Goal: Information Seeking & Learning: Learn about a topic

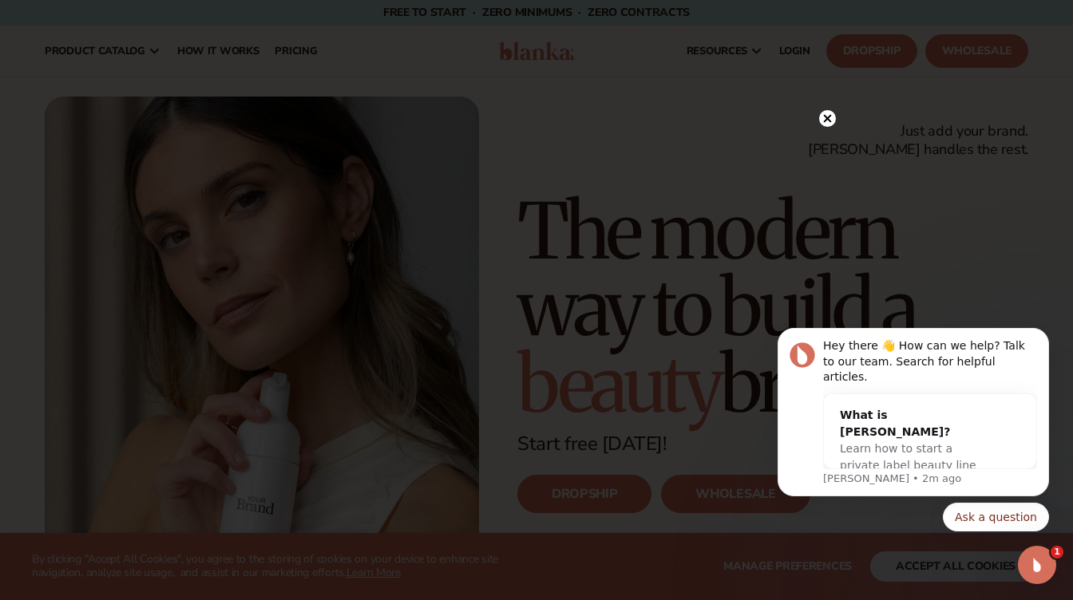
click at [820, 118] on circle at bounding box center [827, 118] width 17 height 17
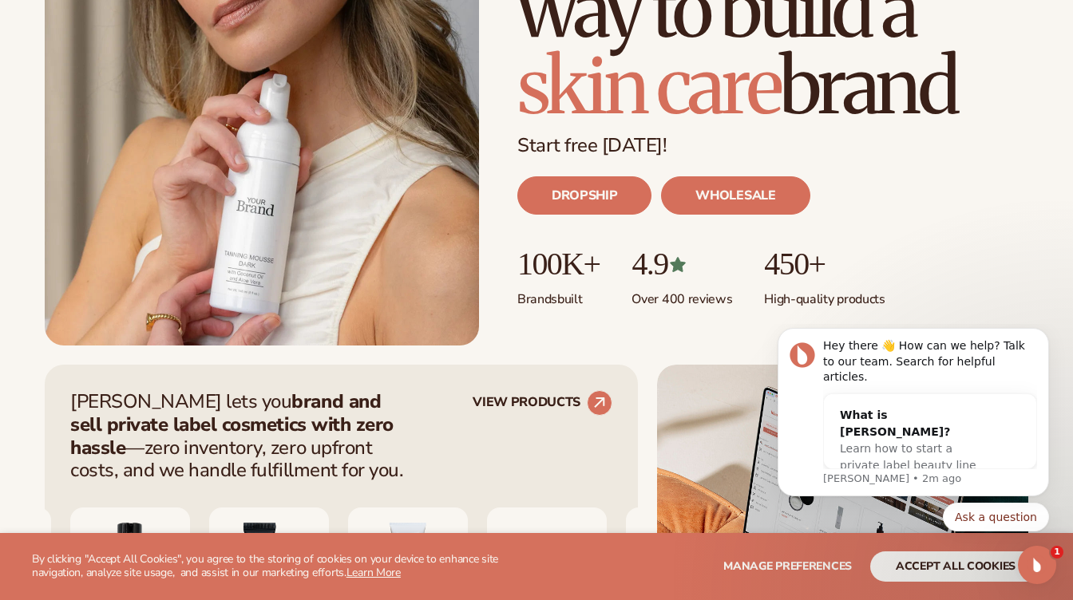
scroll to position [299, 0]
click at [606, 195] on link "DROPSHIP" at bounding box center [584, 195] width 134 height 38
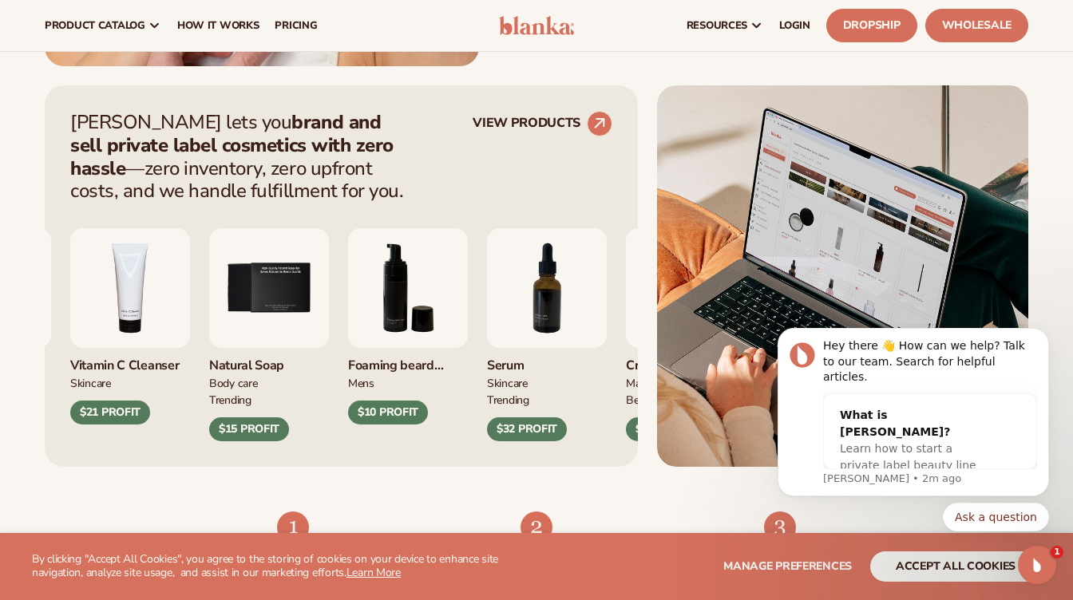
scroll to position [550, 0]
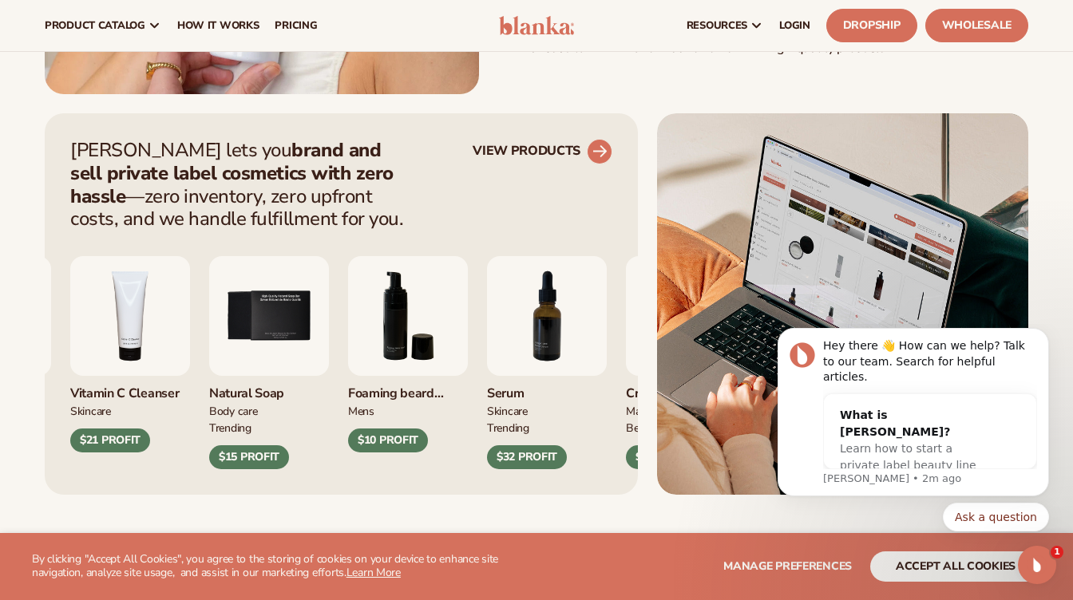
click at [590, 153] on circle at bounding box center [599, 151] width 35 height 35
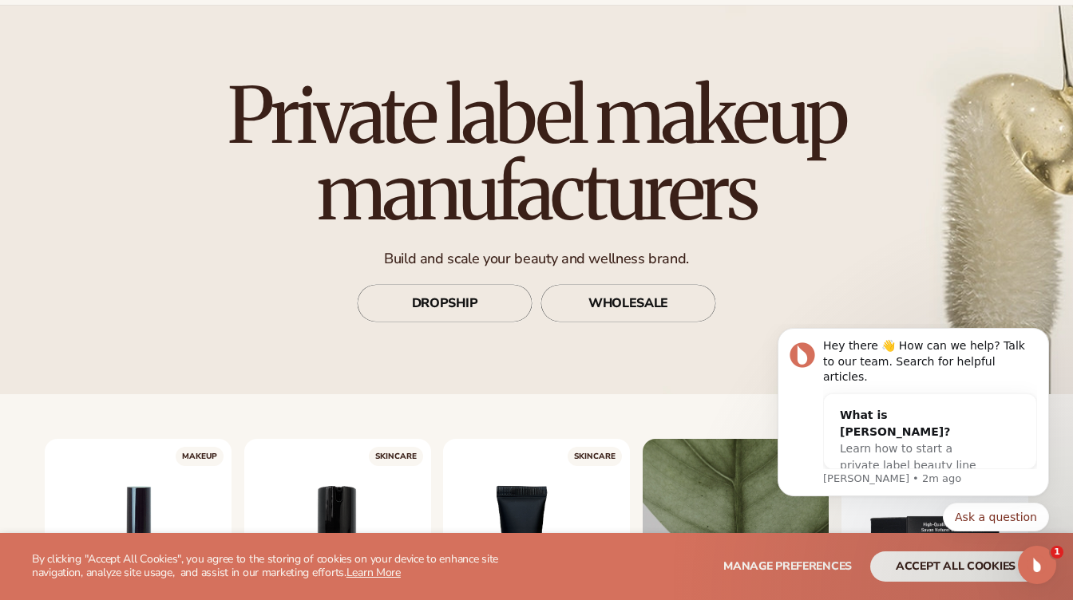
scroll to position [84, 0]
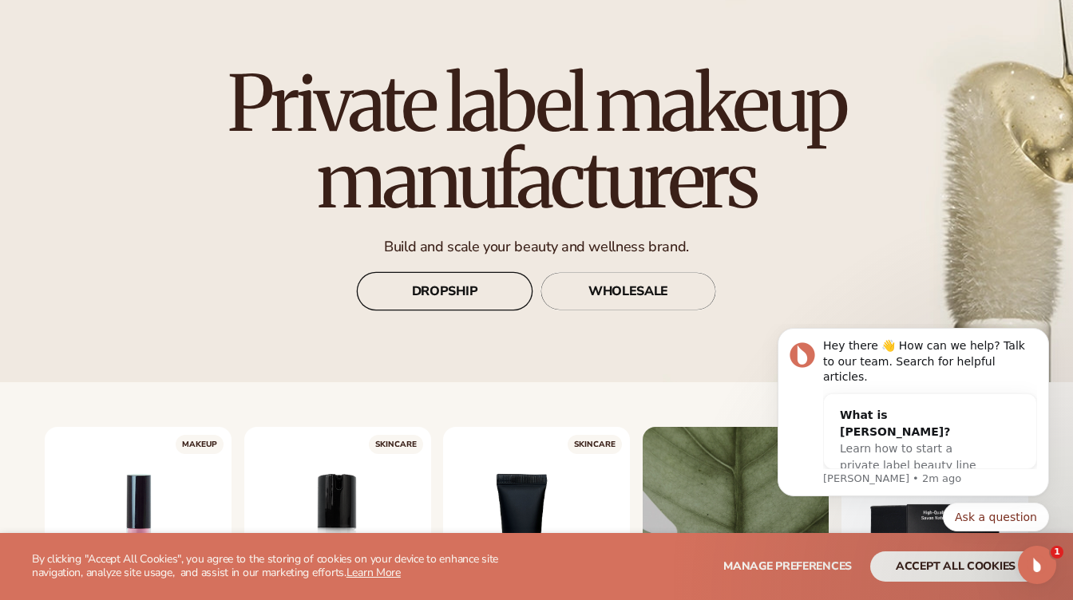
click at [445, 294] on link "DROPSHIP" at bounding box center [445, 291] width 176 height 38
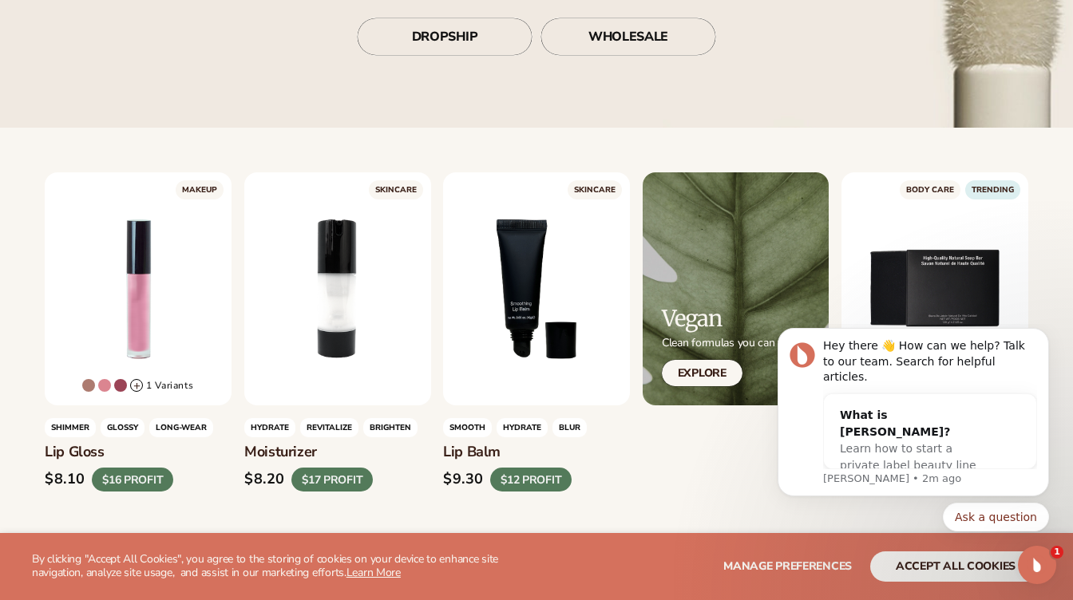
scroll to position [363, 0]
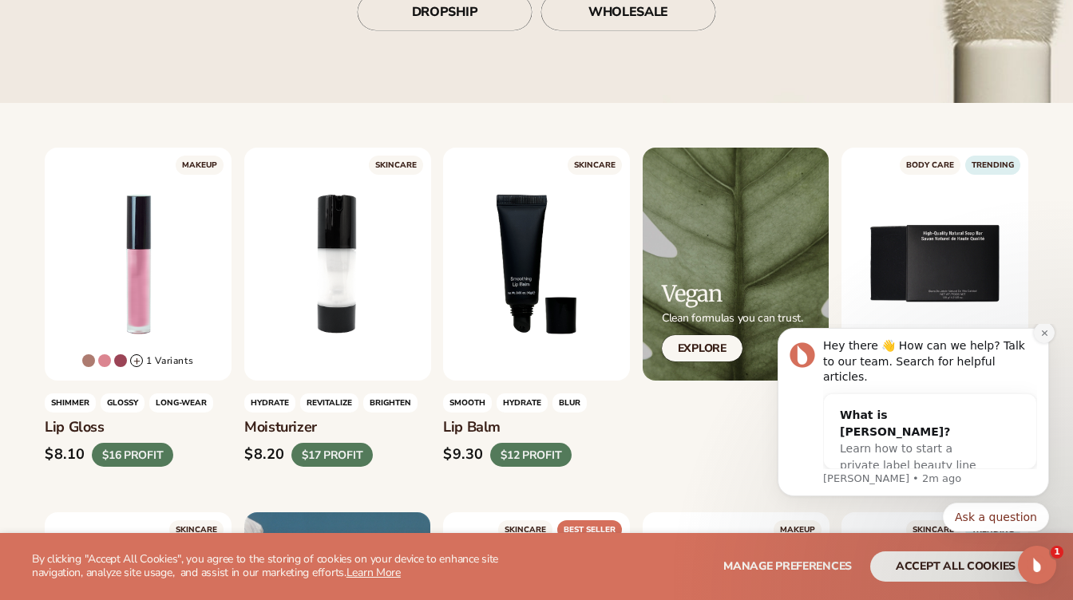
click at [1038, 343] on button "Dismiss notification" at bounding box center [1043, 332] width 21 height 21
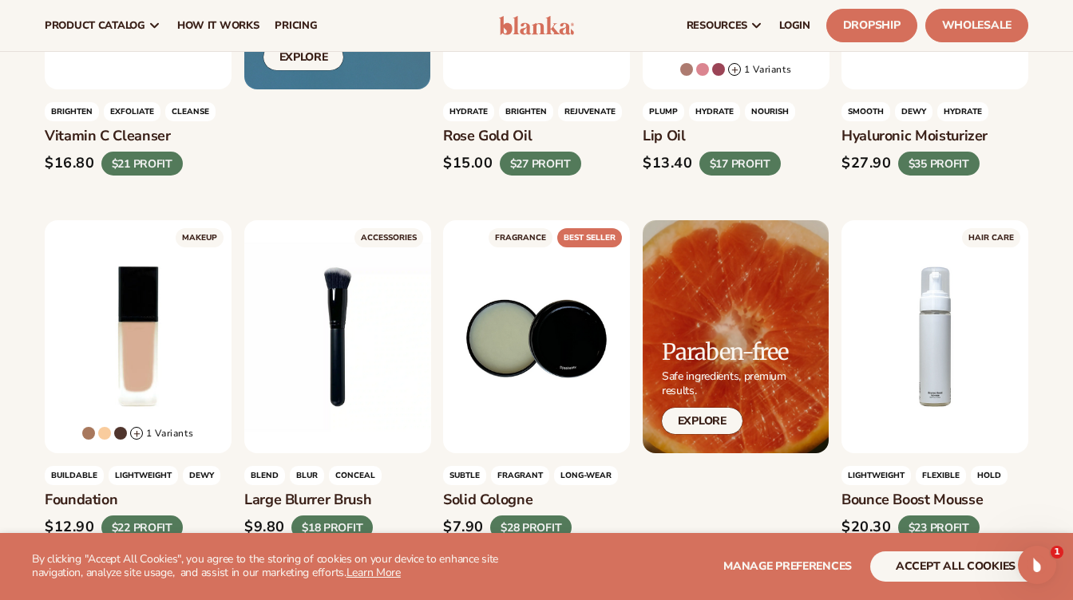
scroll to position [874, 0]
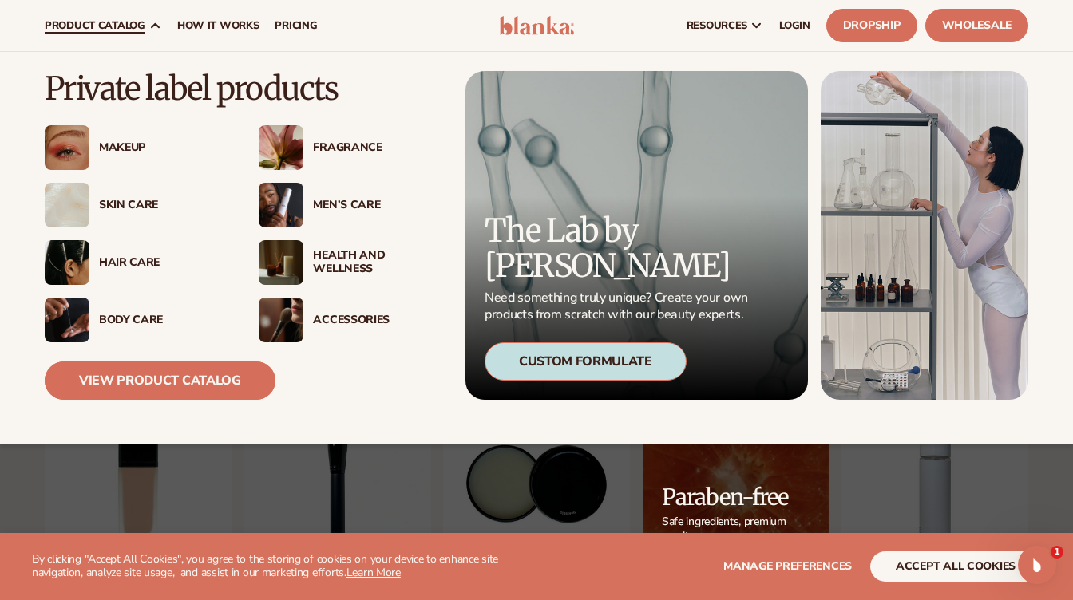
click at [153, 385] on link "View Product Catalog" at bounding box center [160, 381] width 231 height 38
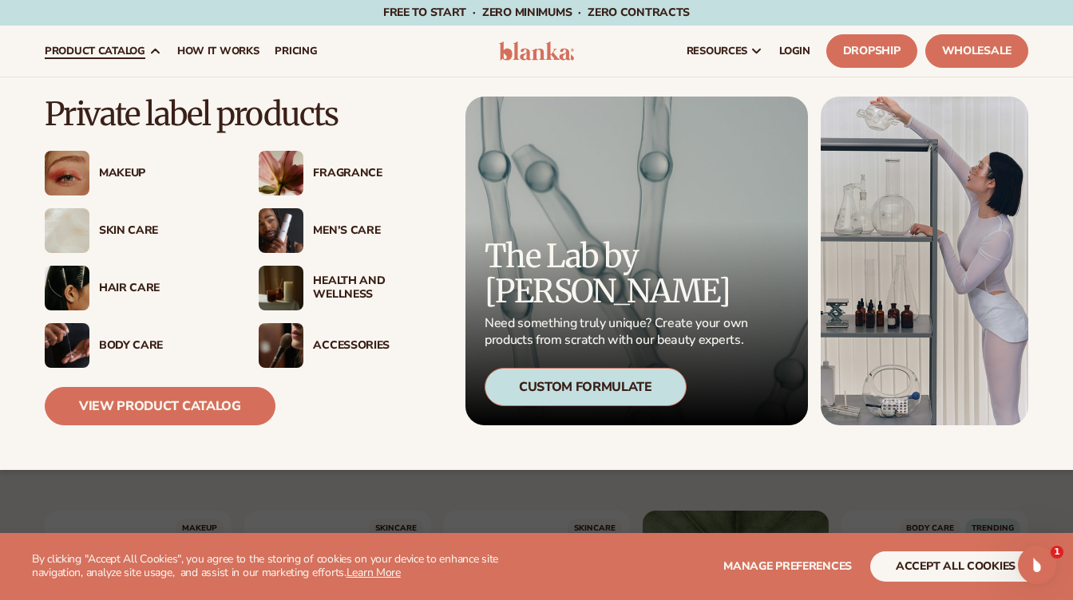
click at [112, 176] on div "Makeup" at bounding box center [163, 174] width 128 height 14
click at [135, 164] on div "Makeup" at bounding box center [136, 173] width 182 height 45
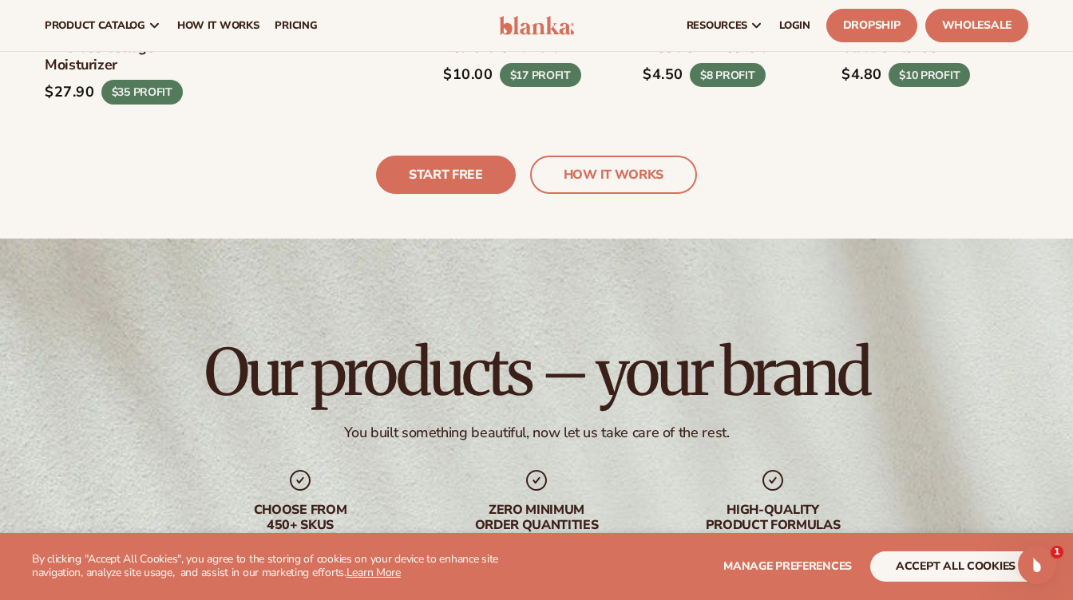
scroll to position [3652, 0]
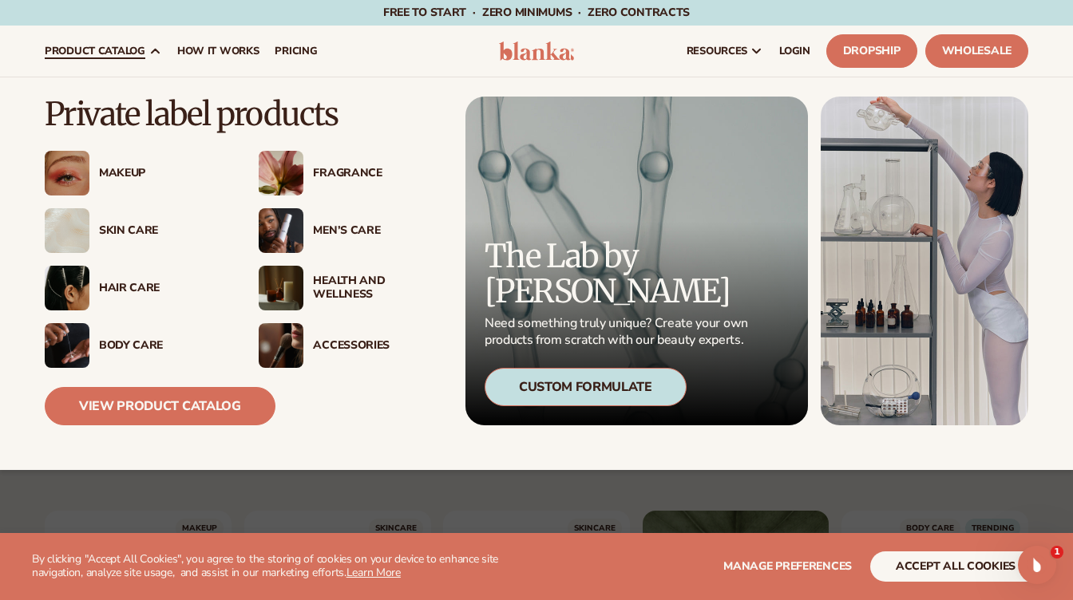
click at [127, 226] on div "Skin Care" at bounding box center [163, 231] width 128 height 14
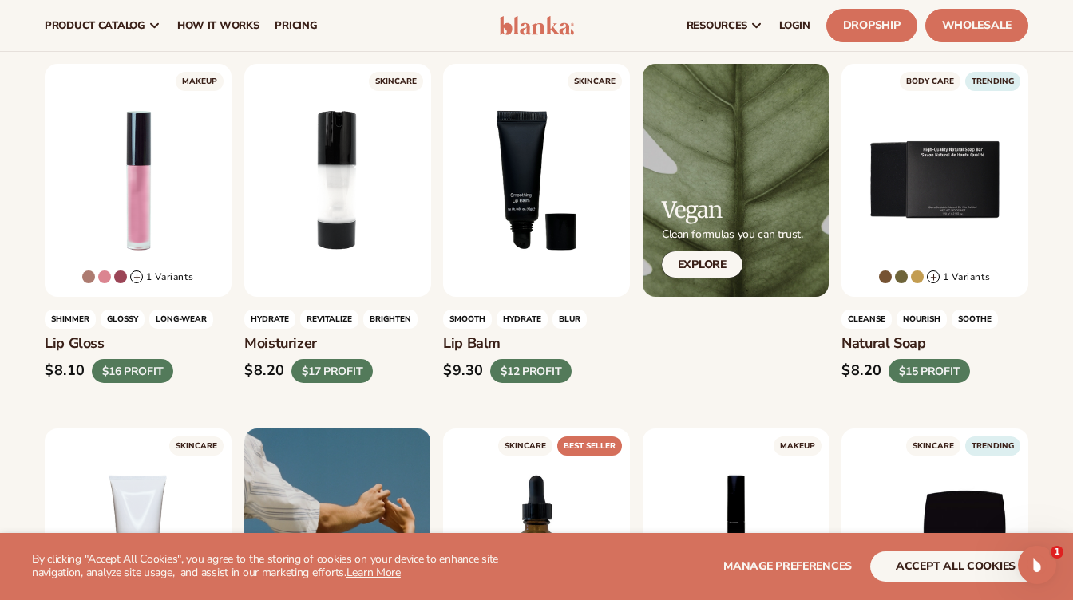
scroll to position [449, 0]
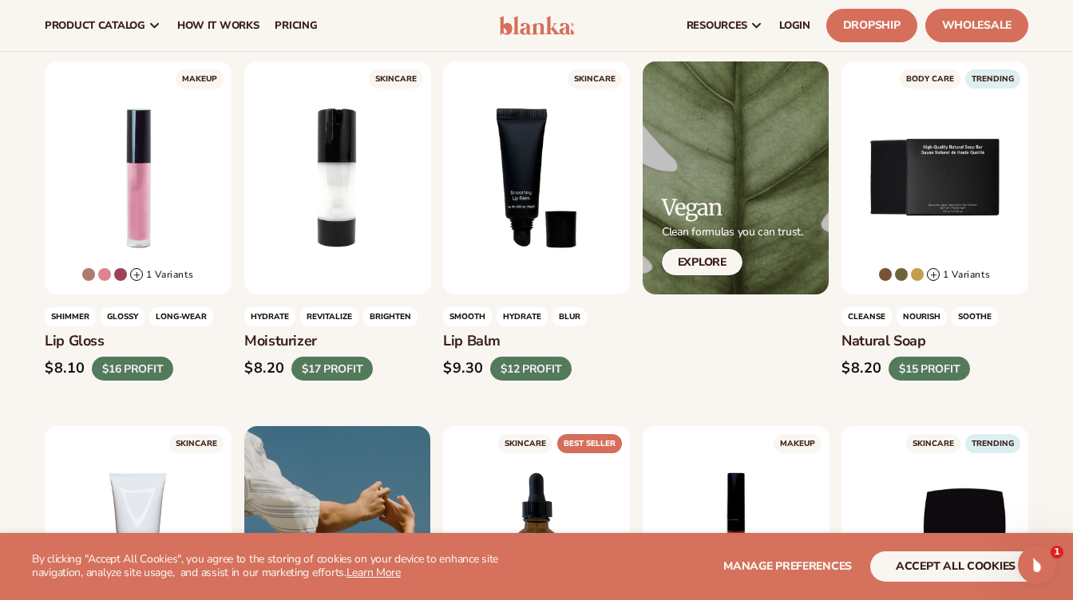
click at [690, 243] on div "Vegan Clean formulas you can trust. Explore" at bounding box center [732, 236] width 141 height 80
click at [697, 255] on link "Explore" at bounding box center [702, 262] width 81 height 26
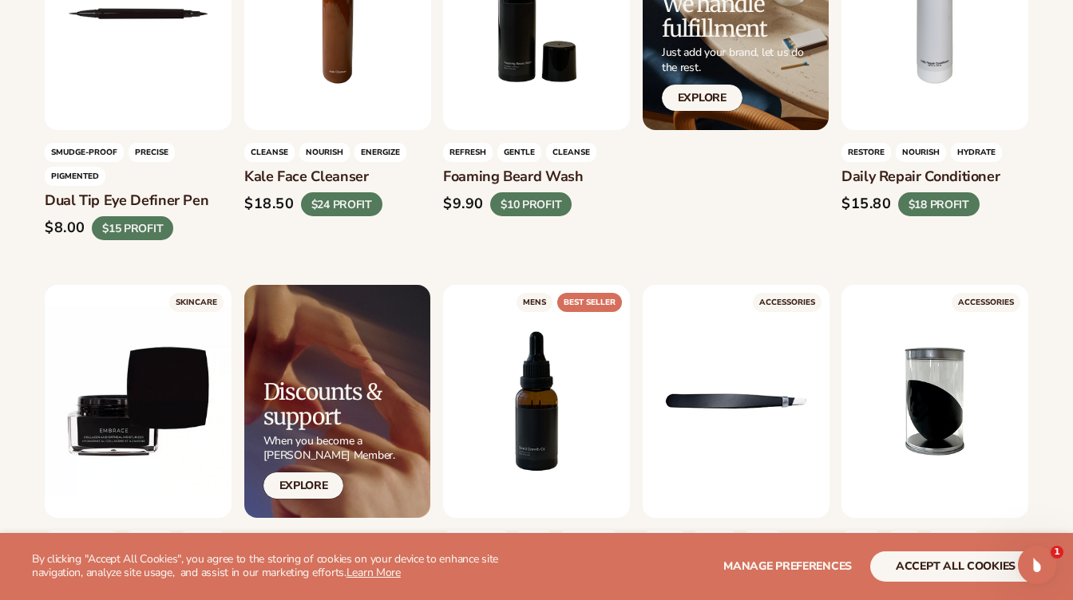
scroll to position [3747, 0]
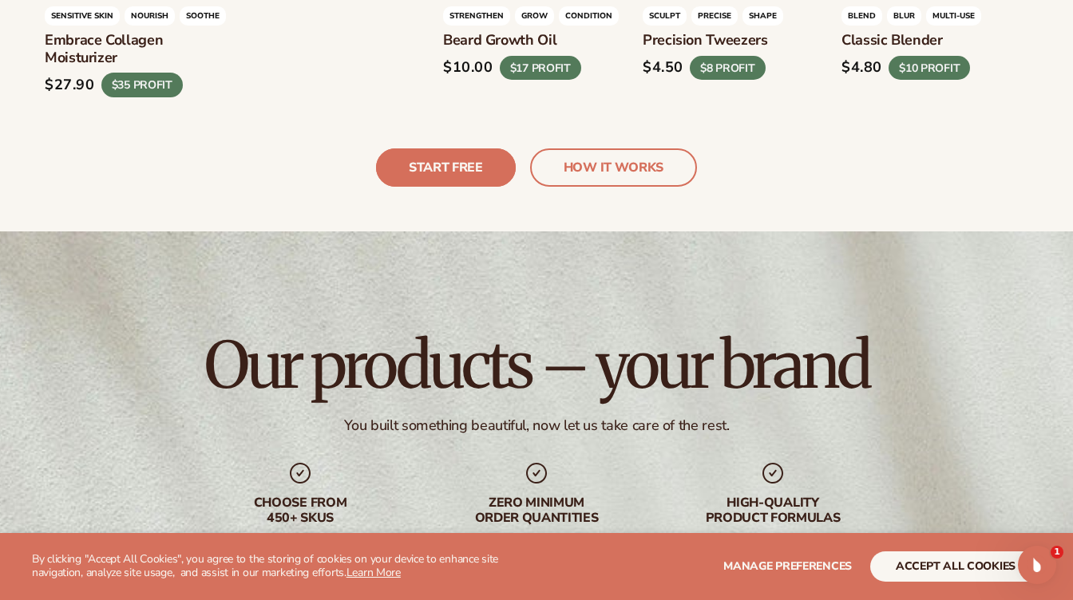
click at [464, 148] on link "START FREE" at bounding box center [446, 167] width 140 height 38
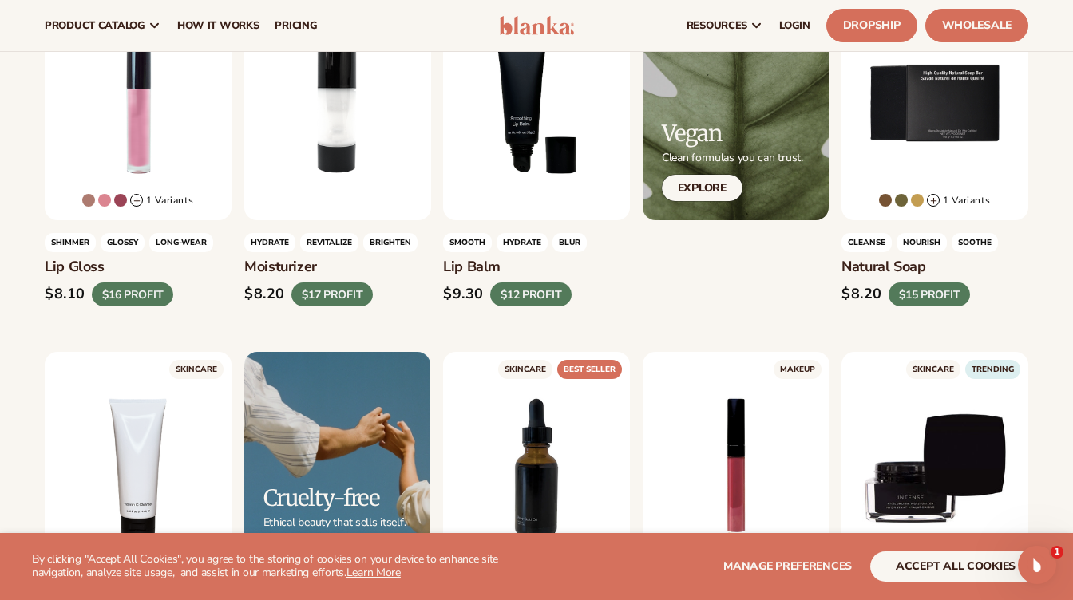
scroll to position [254, 0]
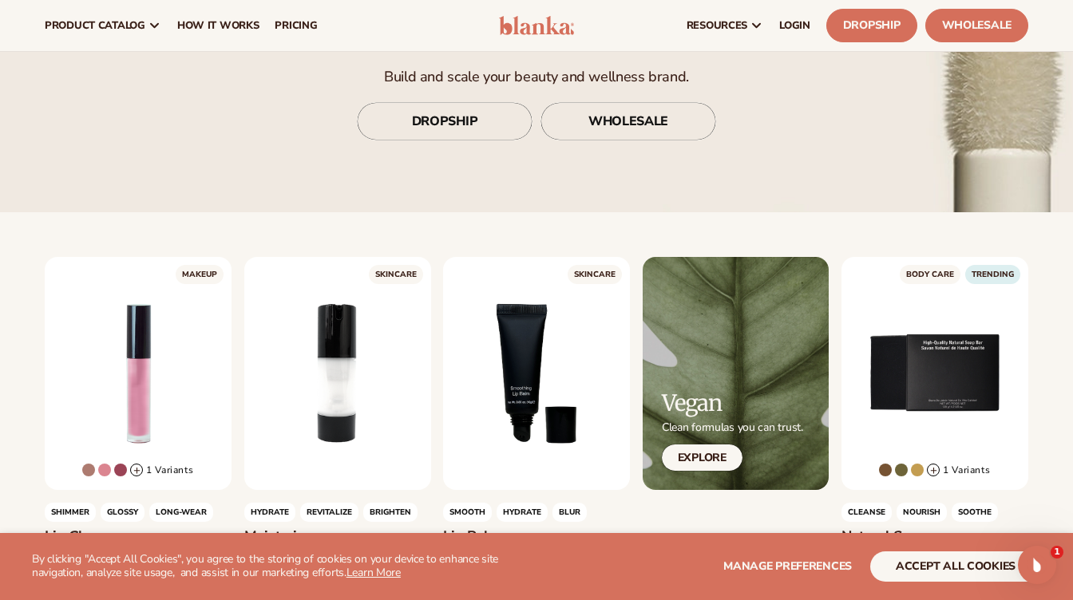
click at [558, 43] on header "Cart product catalog The Lab by Blanka" at bounding box center [536, 25] width 1073 height 51
click at [543, 32] on img at bounding box center [536, 25] width 75 height 19
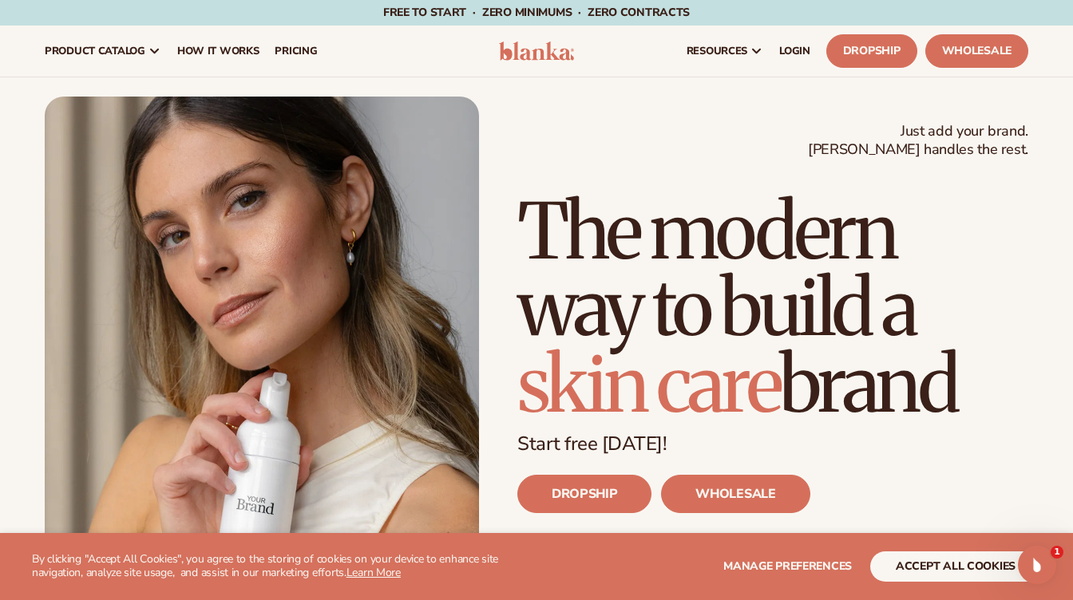
click at [693, 162] on div "Just add your brand. Blanka handles the rest. beauty,[MEDICAL_DATA],wellness,ma…" at bounding box center [536, 370] width 983 height 547
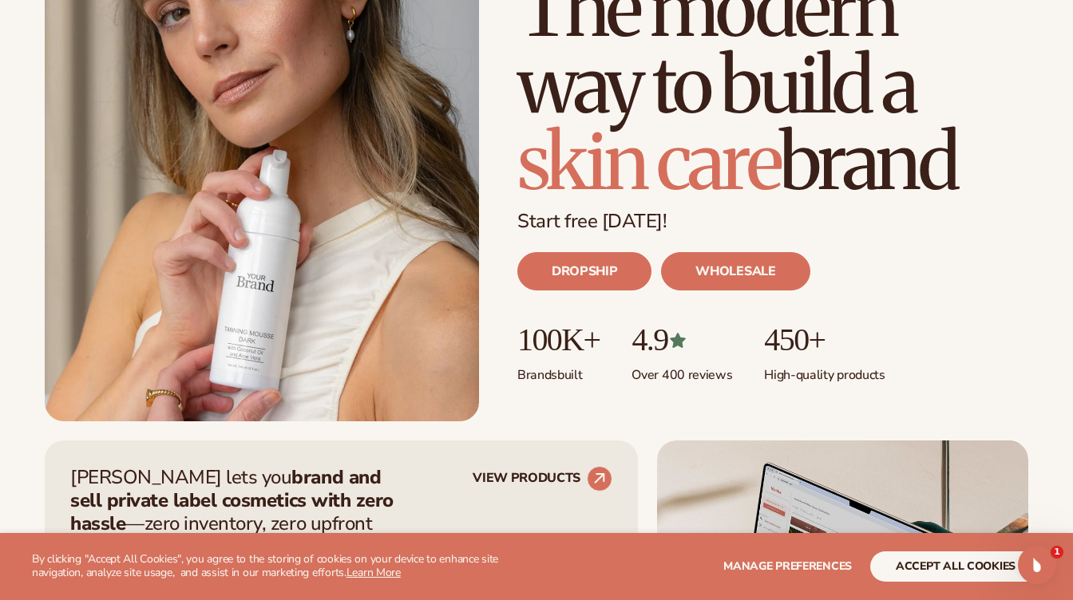
scroll to position [223, 0]
